Goal: Transaction & Acquisition: Purchase product/service

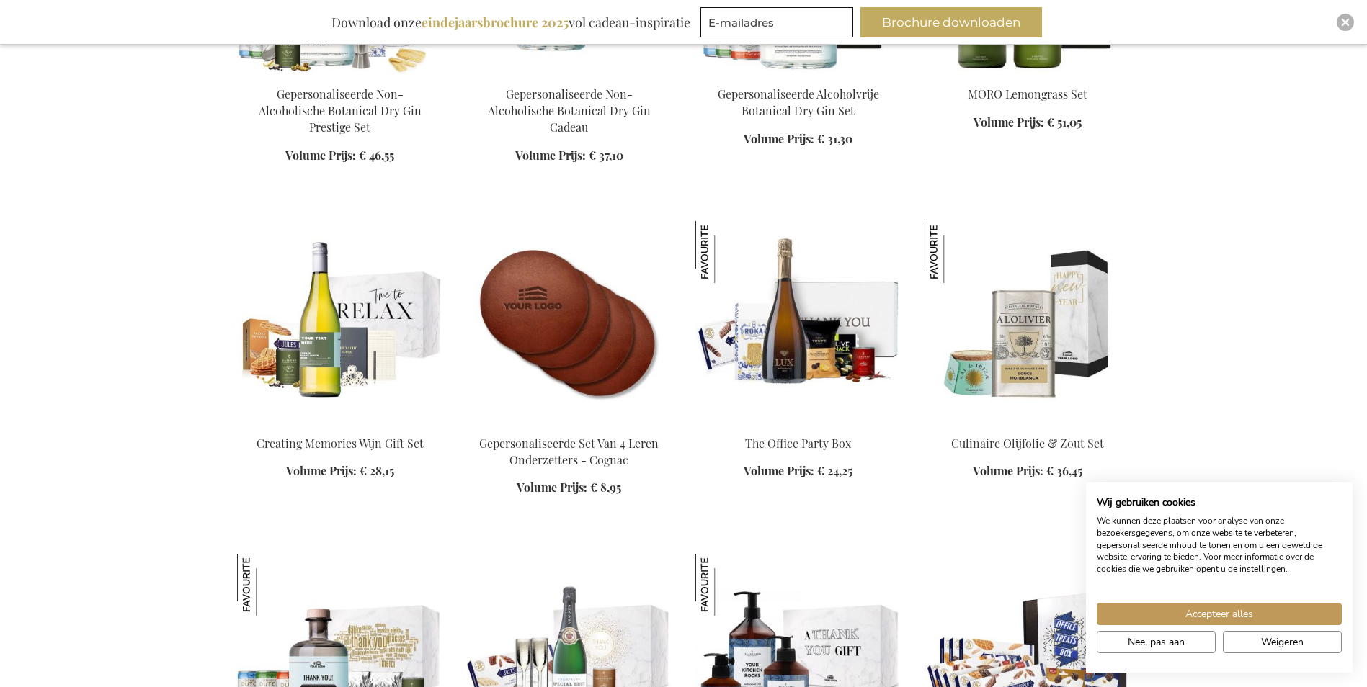
scroll to position [2017, 0]
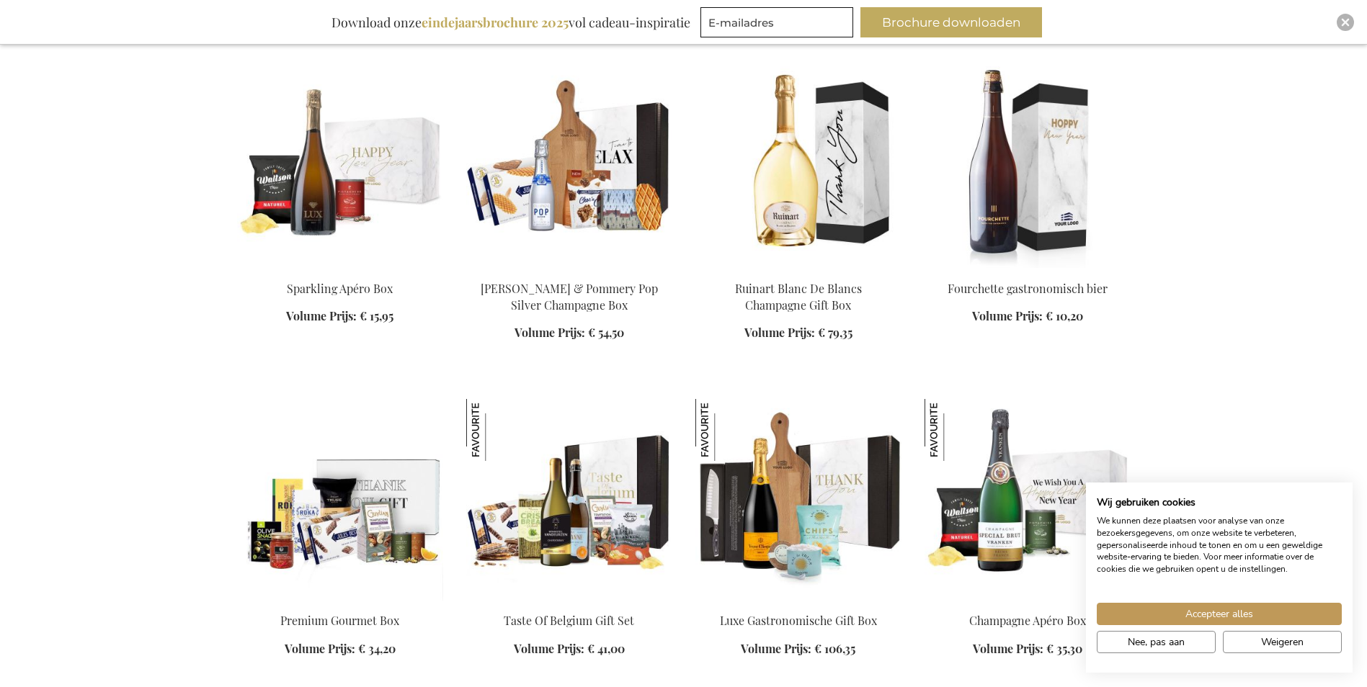
scroll to position [2810, 0]
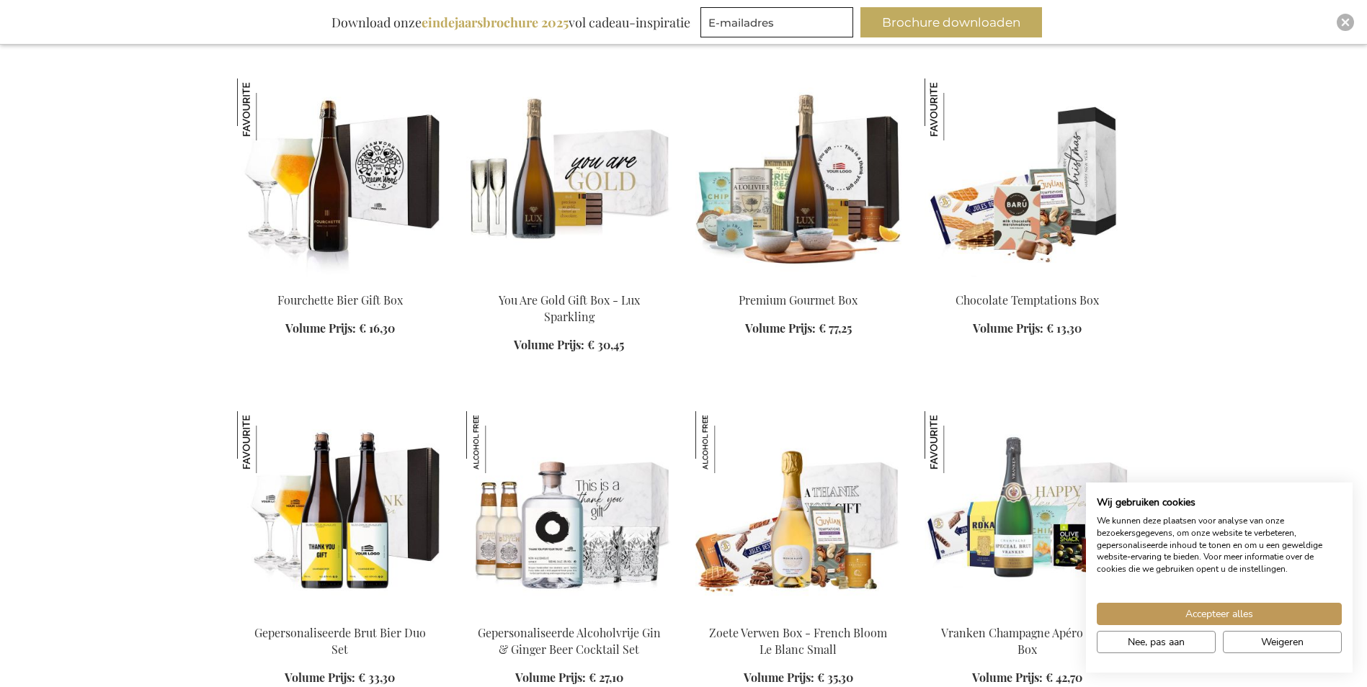
scroll to position [3314, 0]
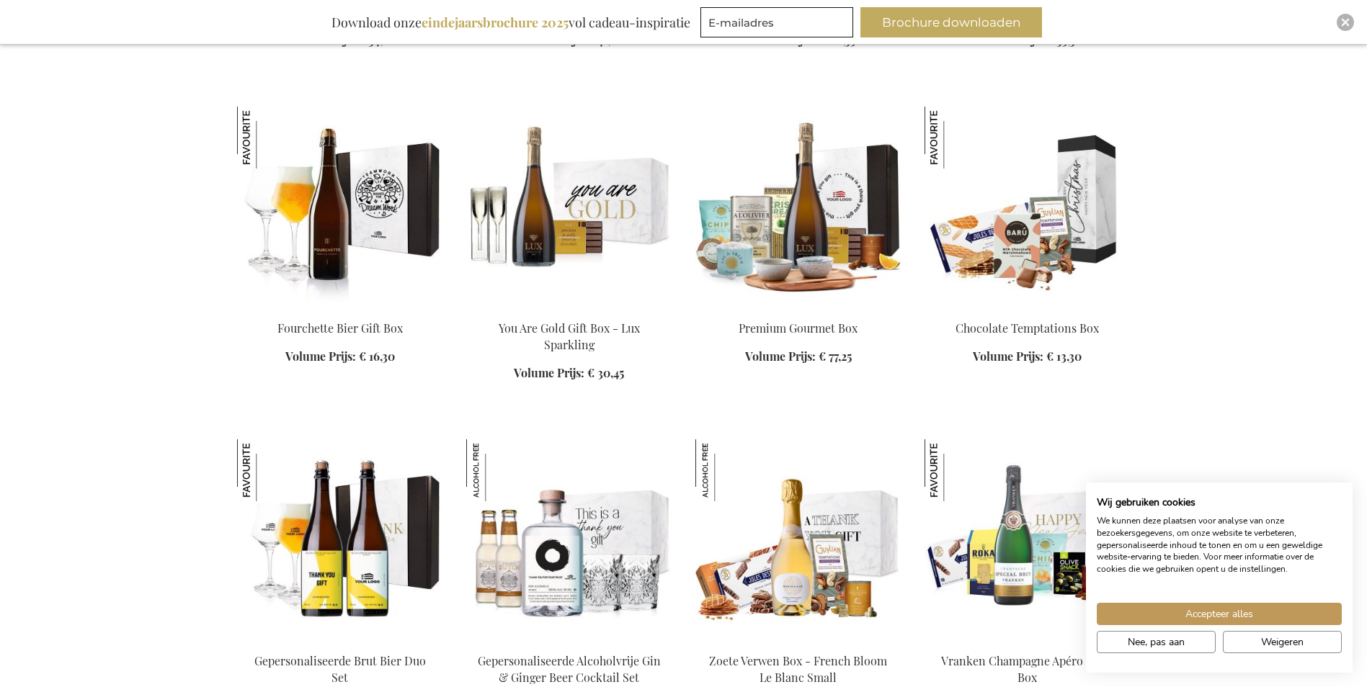
click at [1047, 228] on img at bounding box center [1027, 208] width 206 height 202
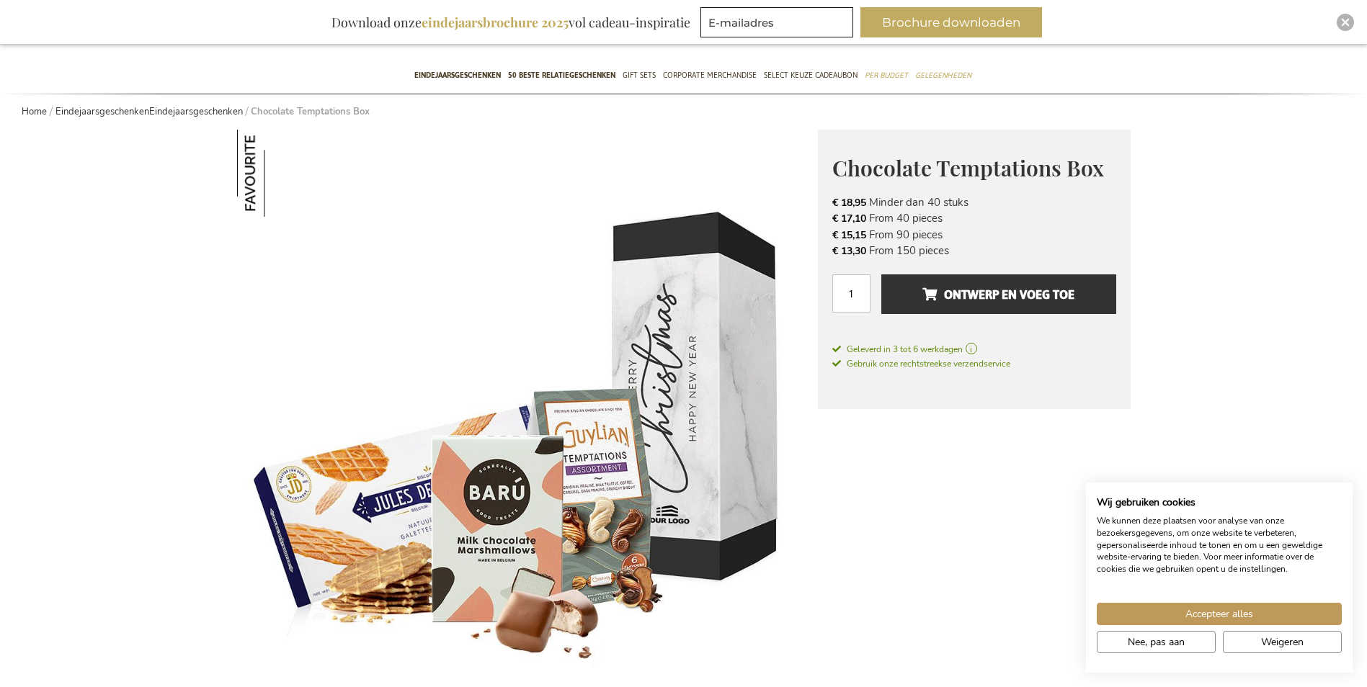
scroll to position [216, 0]
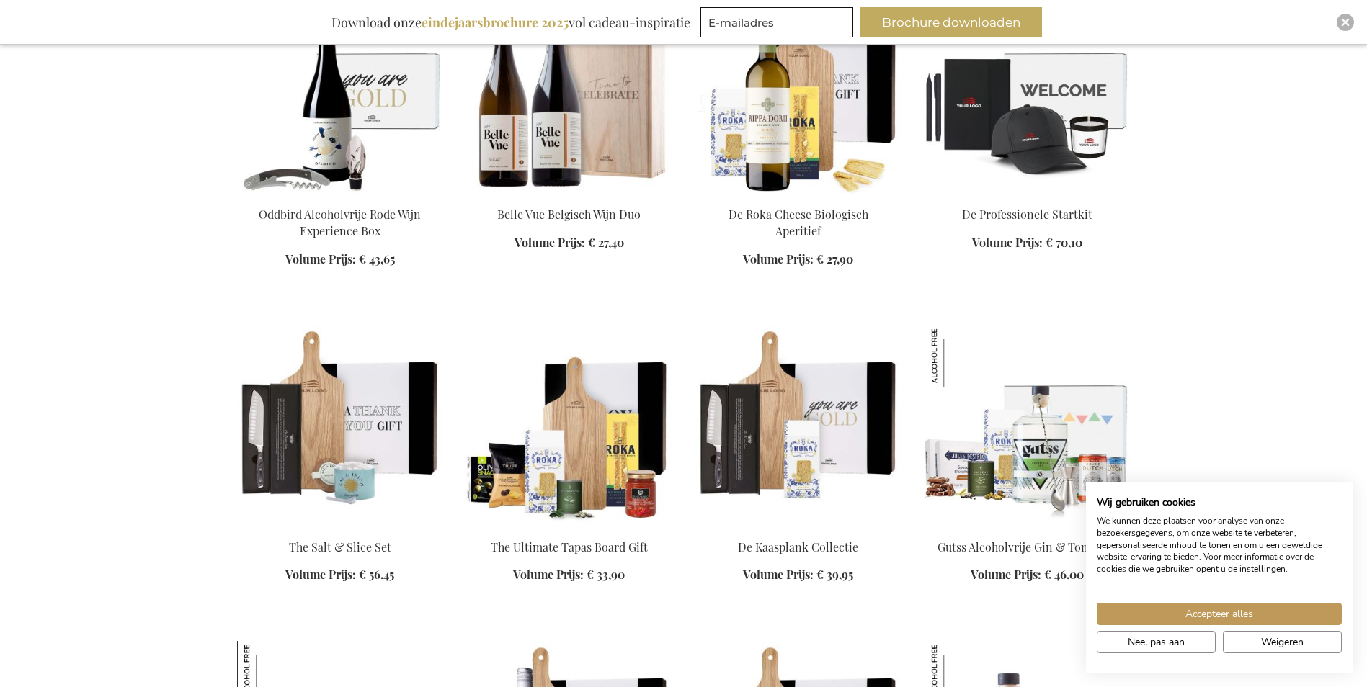
scroll to position [3890, 0]
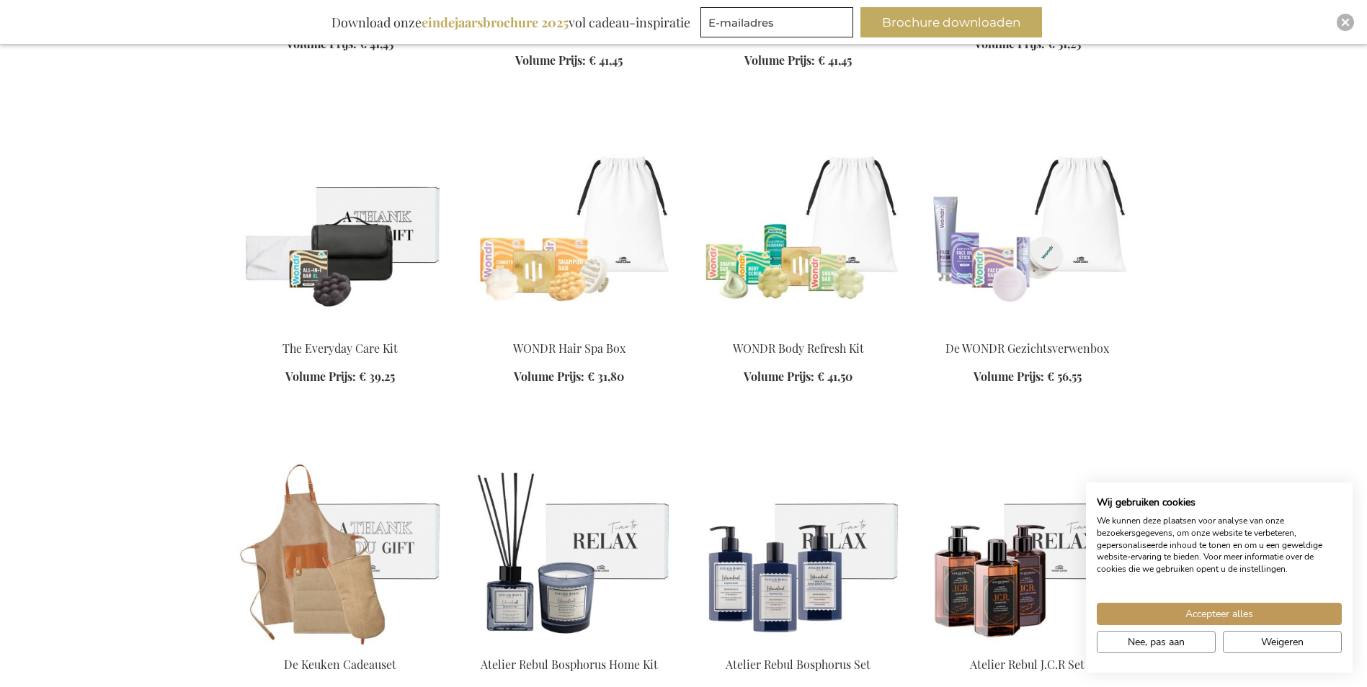
scroll to position [5043, 0]
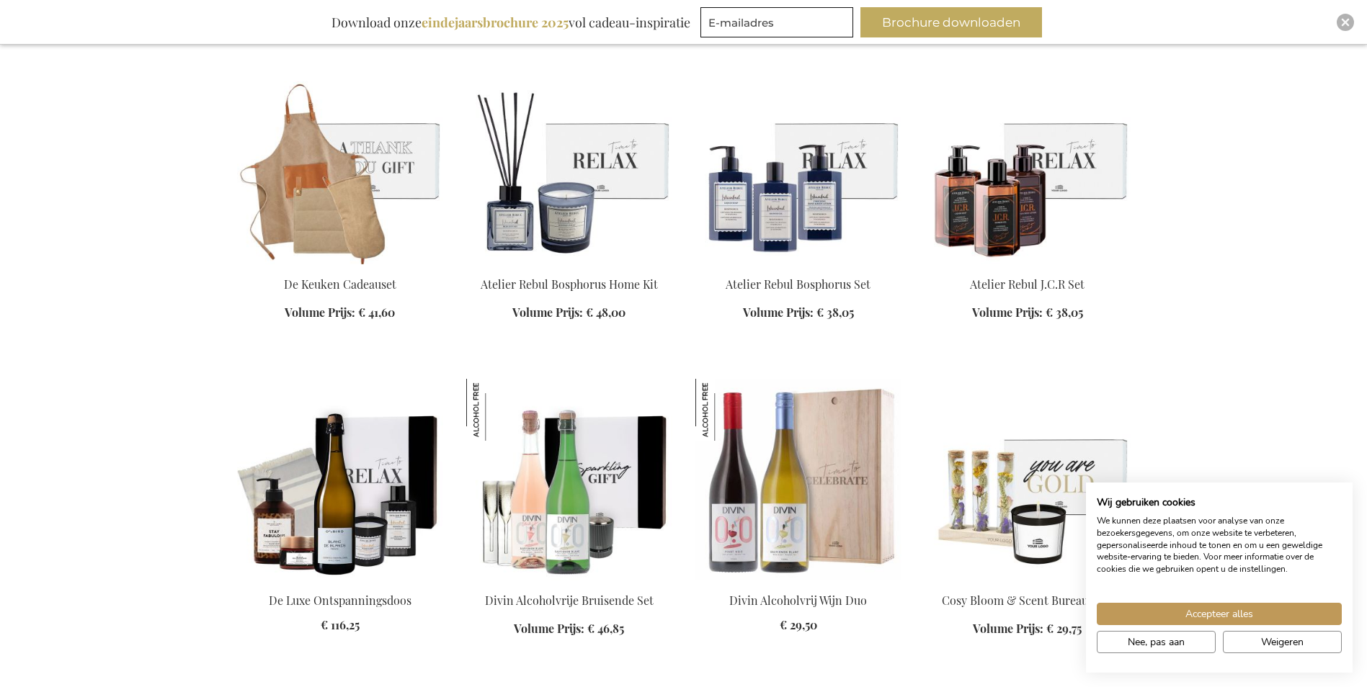
scroll to position [5691, 0]
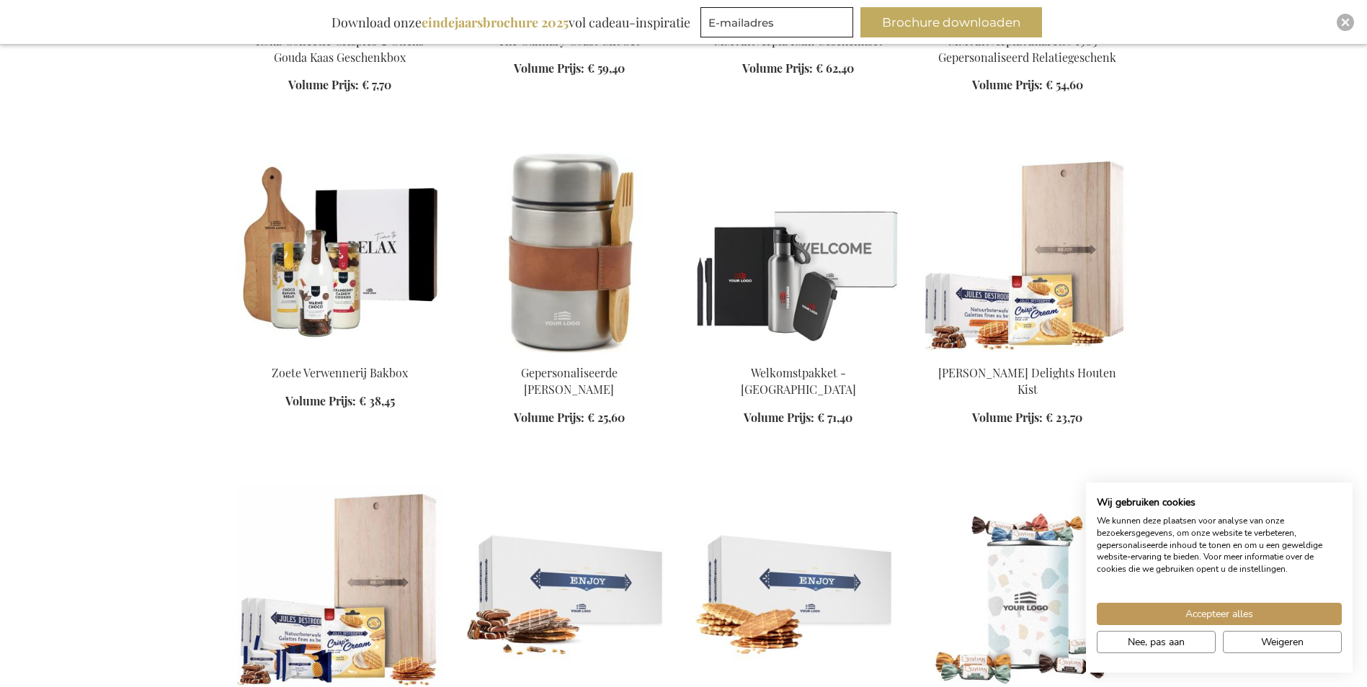
scroll to position [6988, 0]
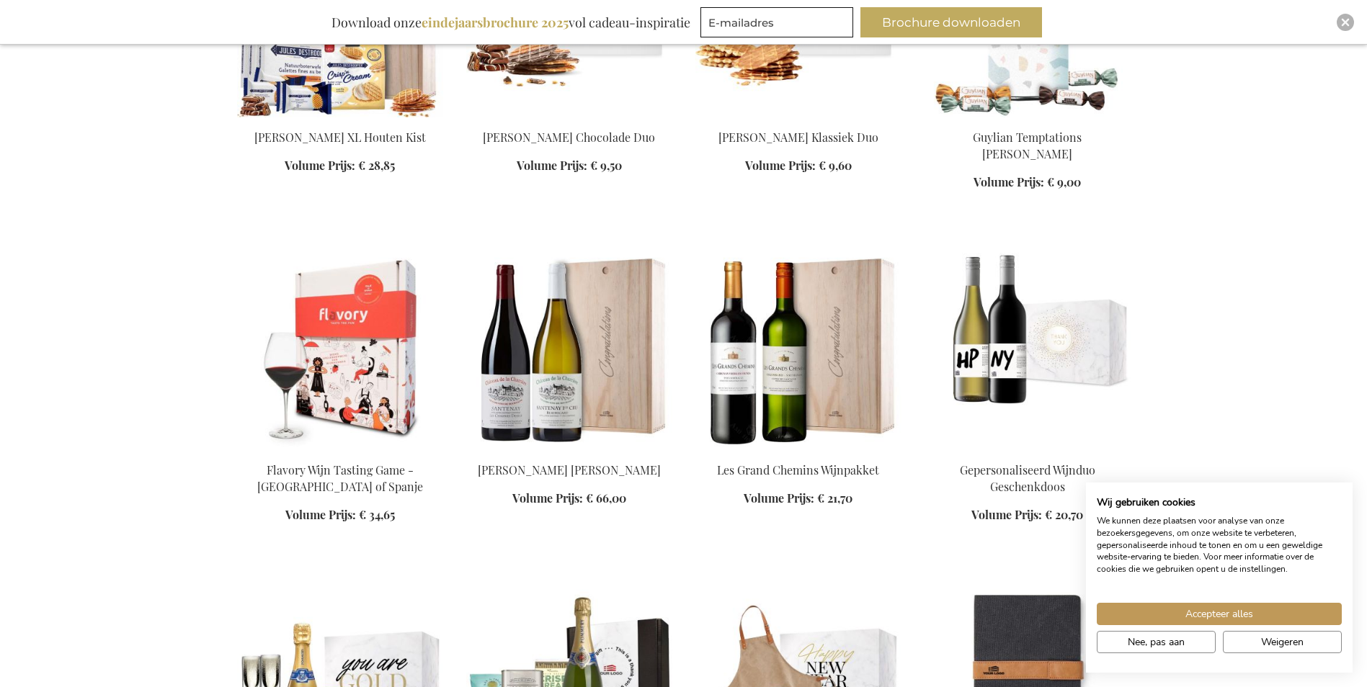
scroll to position [7637, 0]
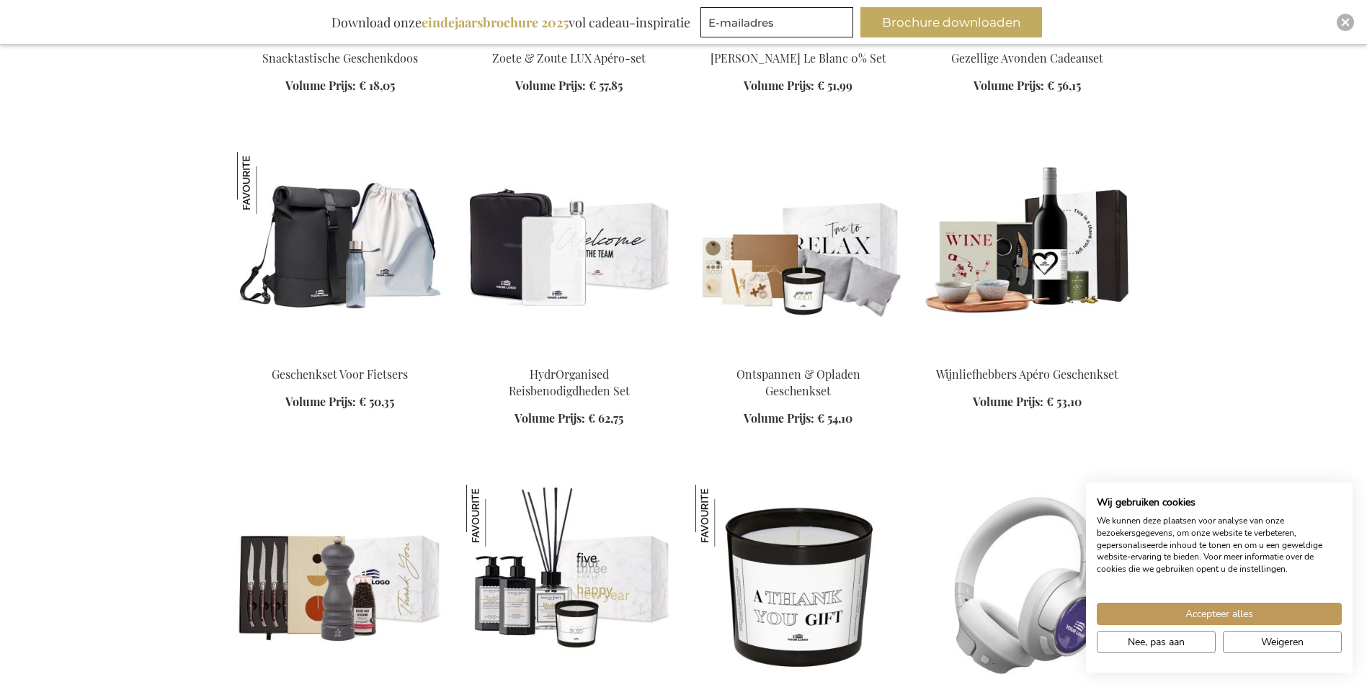
scroll to position [8789, 0]
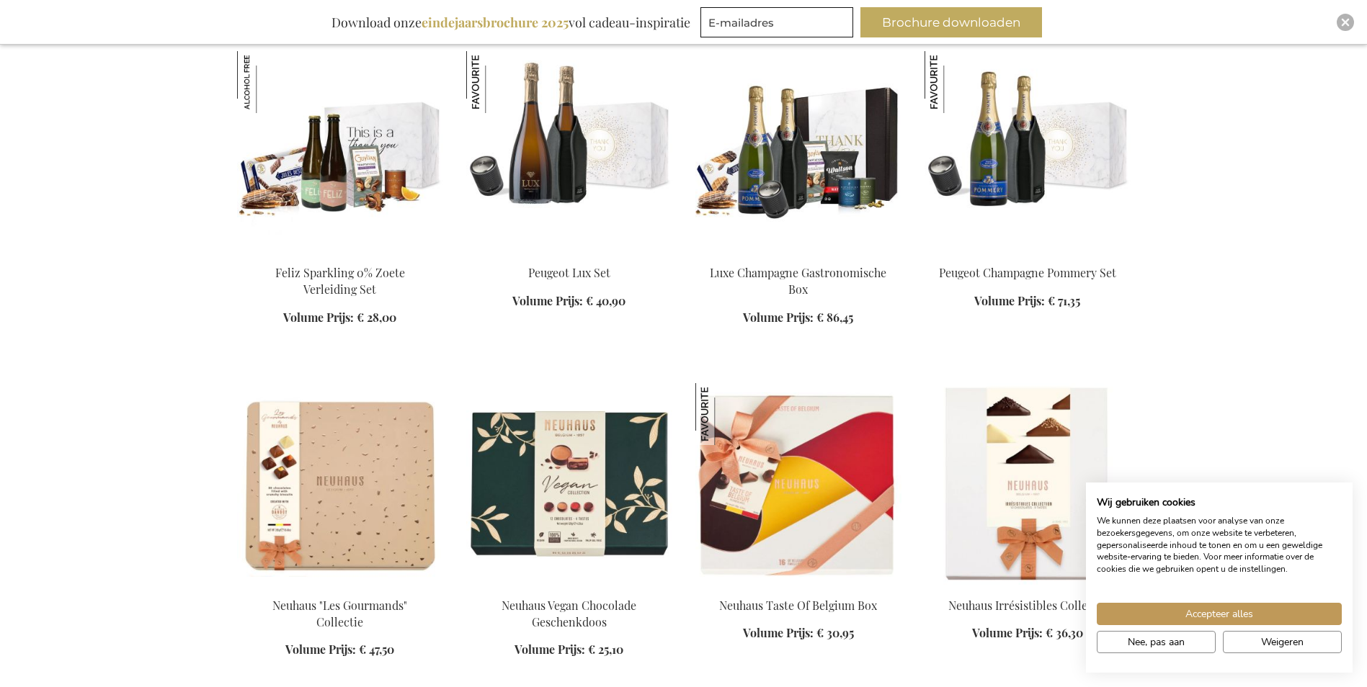
scroll to position [9870, 0]
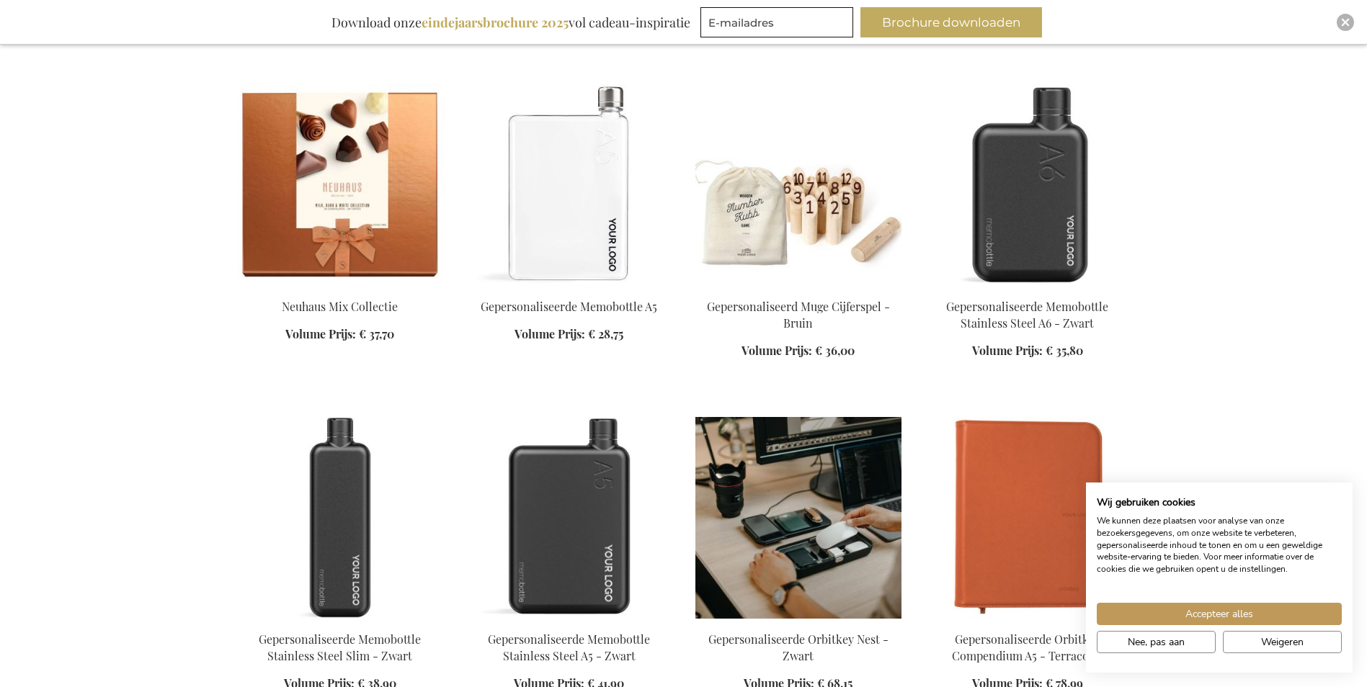
scroll to position [10735, 0]
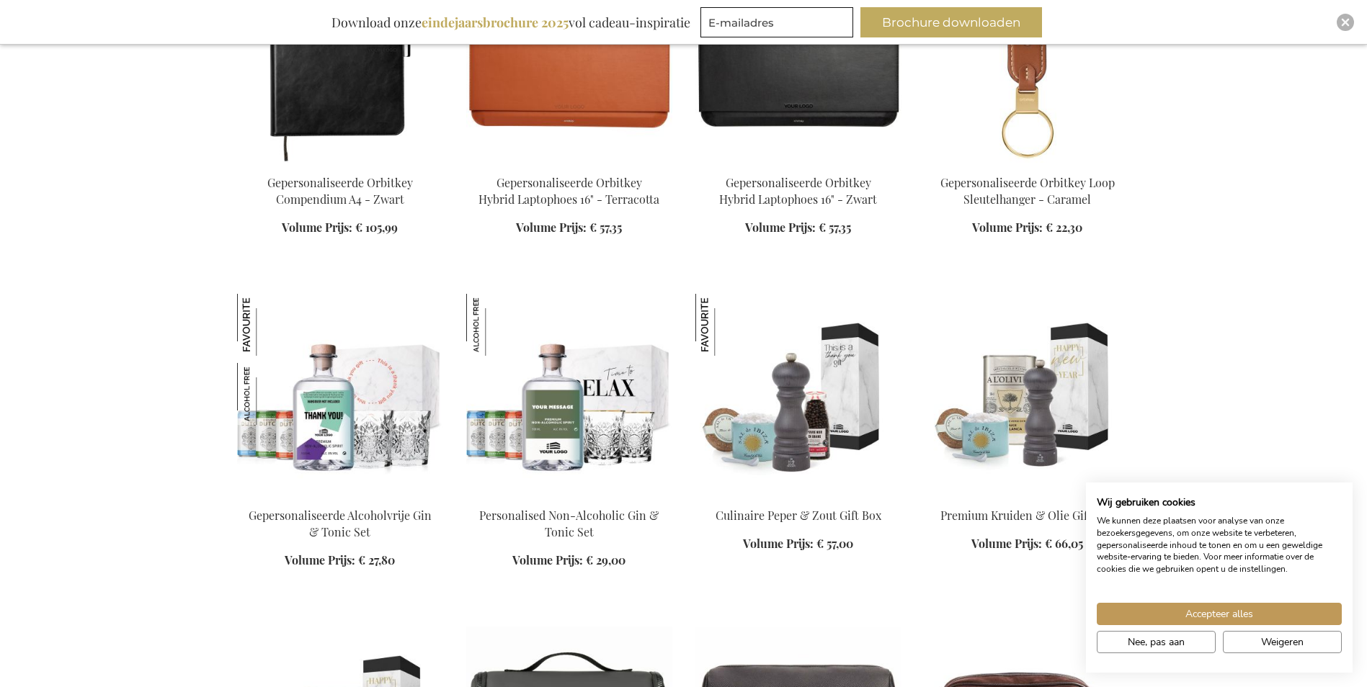
scroll to position [11239, 0]
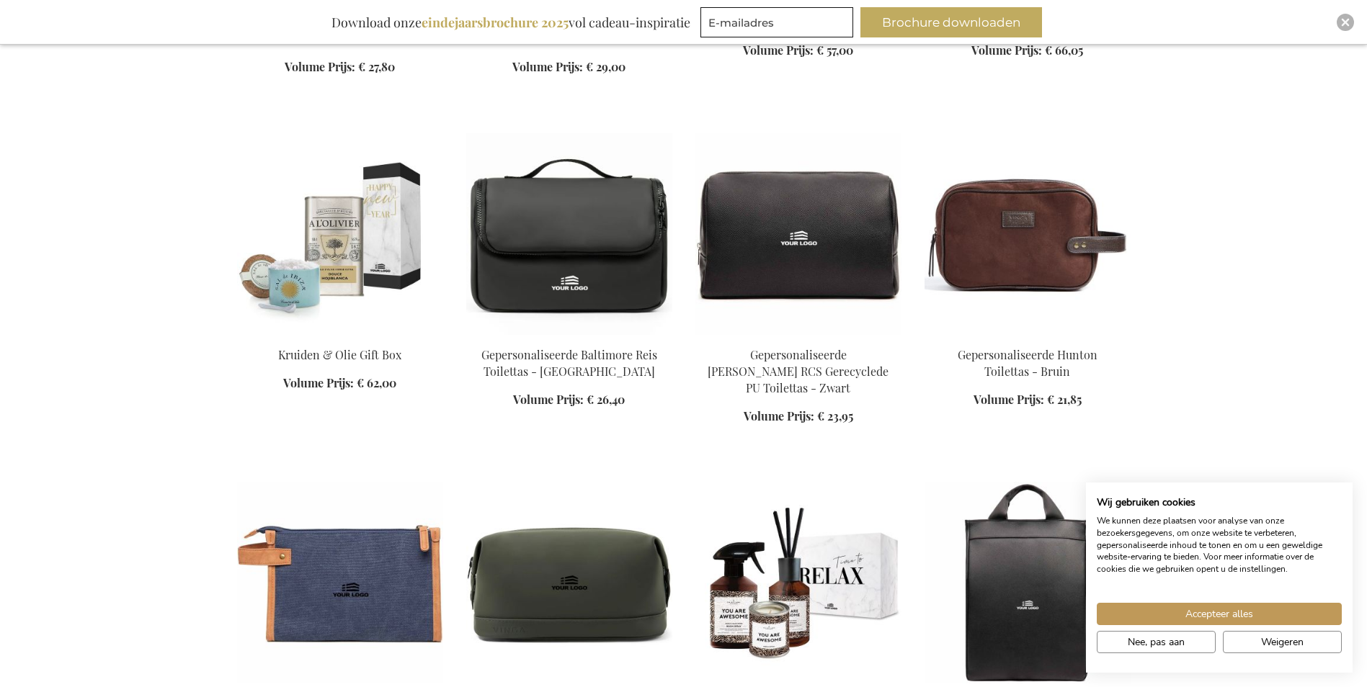
scroll to position [11887, 0]
